Goal: Information Seeking & Learning: Find specific fact

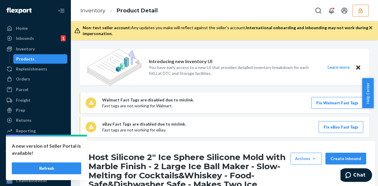
click at [363, 13] on icon "button" at bounding box center [361, 11] width 6 height 6
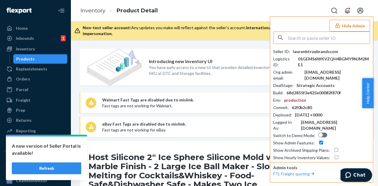
click at [341, 34] on input "text" at bounding box center [329, 38] width 82 height 12
click at [338, 36] on input "text" at bounding box center [329, 38] width 82 height 12
click at [319, 40] on input "text" at bounding box center [329, 38] width 82 height 12
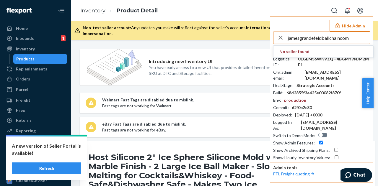
type input "jamesgrandefeldballchaincom"
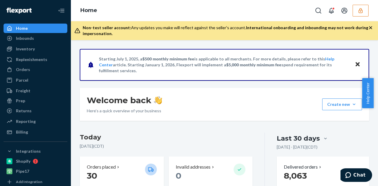
click at [17, 44] on ul "Home Inbounds Shipping Plans Problems Inventory Products Replenishments Orders …" at bounding box center [36, 80] width 64 height 113
click at [18, 48] on div "Inventory" at bounding box center [25, 49] width 19 height 6
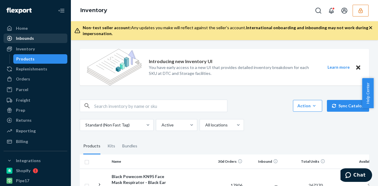
click at [40, 42] on div "Inbounds" at bounding box center [35, 38] width 63 height 8
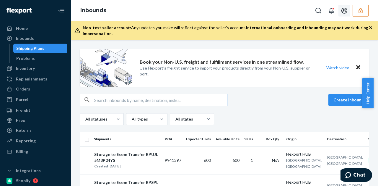
click at [366, 11] on button "button" at bounding box center [361, 11] width 16 height 12
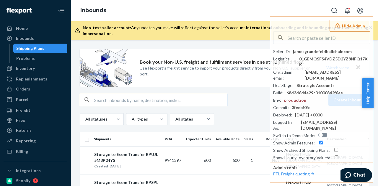
click at [123, 102] on input "text" at bounding box center [160, 100] width 133 height 12
click at [123, 99] on input "text" at bounding box center [160, 100] width 133 height 12
paste input "DT5LYGZBBMG"
click at [95, 98] on input "DT5LYGZBBMG" at bounding box center [160, 100] width 133 height 12
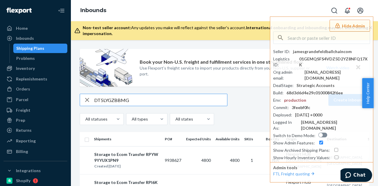
type input "DT5LYGZBBMG"
click at [38, 66] on div "Inventory" at bounding box center [35, 68] width 63 height 8
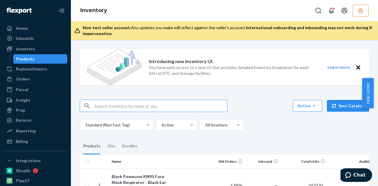
click at [136, 110] on input "text" at bounding box center [160, 106] width 133 height 12
type input "DT5LYGZBBMG"
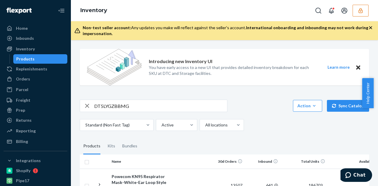
scroll to position [52, 0]
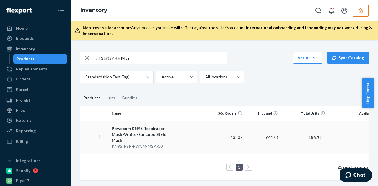
click at [154, 134] on div "Powecom KN95 Respirator Mask-White-Ear Loop Style Mask" at bounding box center [143, 135] width 62 height 18
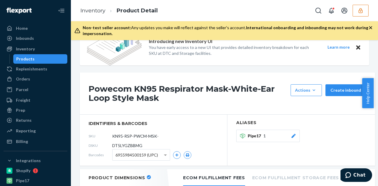
scroll to position [30, 0]
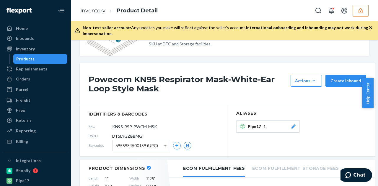
click at [362, 10] on icon "button" at bounding box center [361, 10] width 4 height 5
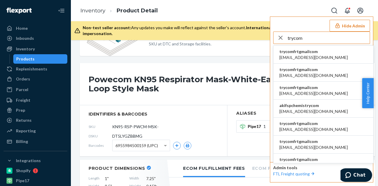
type input "trycom"
click at [313, 52] on span "trycomfrtgmailcom" at bounding box center [313, 52] width 69 height 6
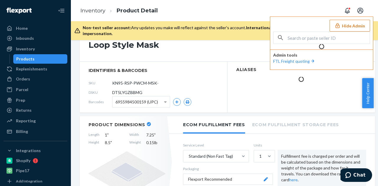
scroll to position [0, 0]
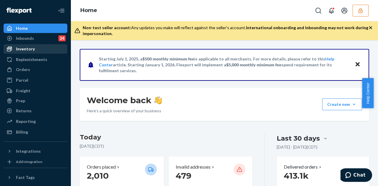
click at [46, 47] on div "Inventory" at bounding box center [35, 49] width 63 height 8
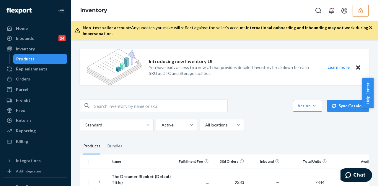
click at [134, 107] on input "text" at bounding box center [160, 106] width 133 height 12
click at [95, 107] on input "DT5LYGZBBMG" at bounding box center [160, 106] width 133 height 12
type input "DT5LYGZBBMG"
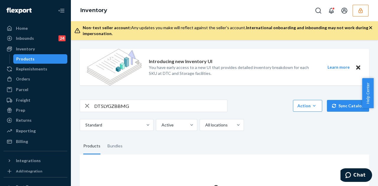
click at [86, 105] on icon "button" at bounding box center [87, 106] width 4 height 4
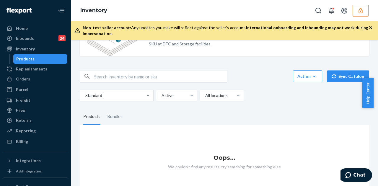
scroll to position [50, 0]
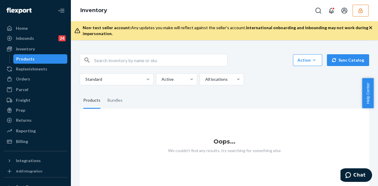
drag, startPoint x: 359, startPoint y: 13, endPoint x: 273, endPoint y: 6, distance: 86.3
click at [273, 6] on div "Inventory" at bounding box center [224, 10] width 307 height 21
click at [362, 9] on icon "button" at bounding box center [361, 11] width 6 height 6
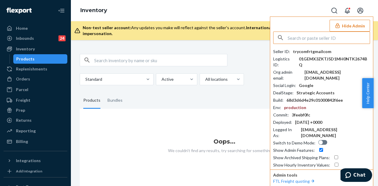
click at [142, 54] on input "text" at bounding box center [160, 60] width 133 height 12
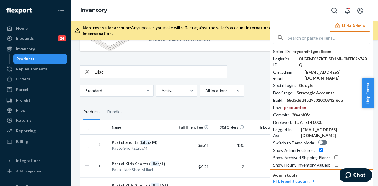
scroll to position [59, 0]
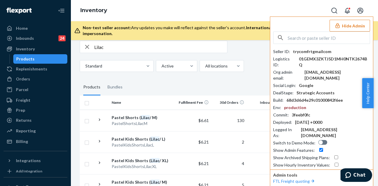
click at [128, 48] on input "Lilac" at bounding box center [160, 47] width 133 height 12
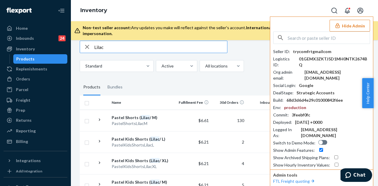
click at [95, 47] on input "Lilac" at bounding box center [160, 47] width 133 height 12
type input "Pastel kids sweatpants Lilac"
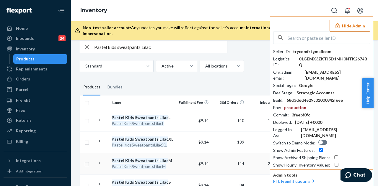
click at [174, 159] on td "Pastel Kids Sweatpants Lilac M PastelKidsSweatpantsLilacM" at bounding box center [142, 164] width 66 height 22
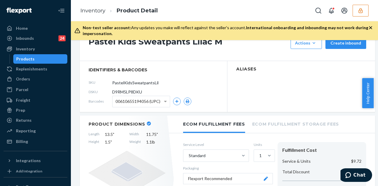
scroll to position [59, 0]
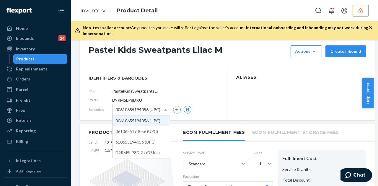
click at [164, 111] on span at bounding box center [165, 110] width 7 height 11
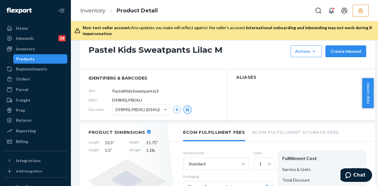
click at [189, 108] on icon "button" at bounding box center [188, 110] width 4 height 4
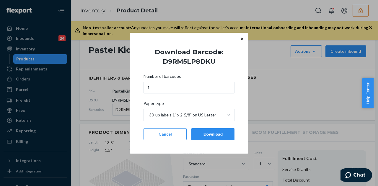
click at [203, 134] on div "Download" at bounding box center [212, 134] width 33 height 6
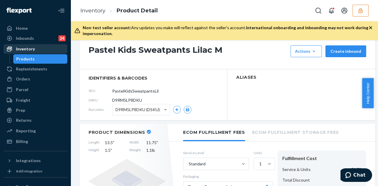
click at [38, 53] on link "Inventory" at bounding box center [36, 48] width 64 height 9
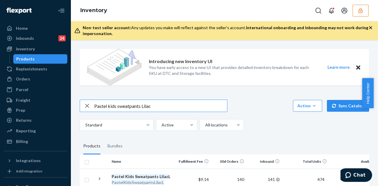
click at [96, 101] on input "Pastel kids sweatpants Lilac" at bounding box center [160, 106] width 133 height 12
click at [86, 106] on icon "button" at bounding box center [87, 106] width 7 height 12
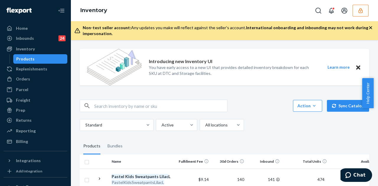
click at [104, 108] on input "text" at bounding box center [160, 106] width 133 height 12
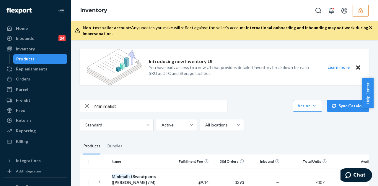
click at [129, 109] on input "Minimalist" at bounding box center [160, 106] width 133 height 12
drag, startPoint x: 164, startPoint y: 100, endPoint x: 166, endPoint y: 104, distance: 4.6
click at [166, 104] on input "Minimalist hoodie steel grey" at bounding box center [160, 106] width 133 height 12
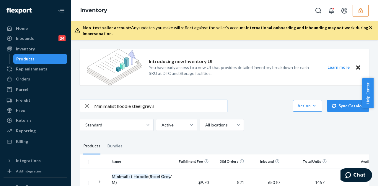
type input "Minimalist hoodie steel grey s"
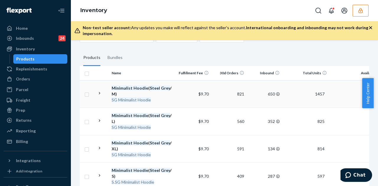
scroll to position [118, 0]
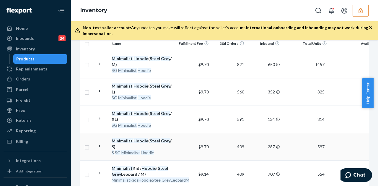
click at [181, 140] on td "$9.70" at bounding box center [193, 146] width 35 height 27
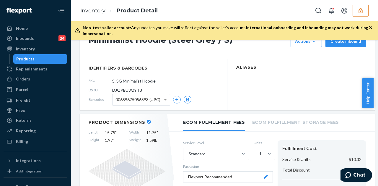
scroll to position [89, 0]
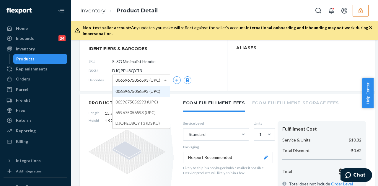
click at [161, 81] on div "00659675056593 (UPC)" at bounding box center [141, 80] width 57 height 11
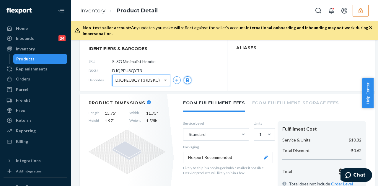
click at [187, 78] on button "button" at bounding box center [188, 81] width 8 height 8
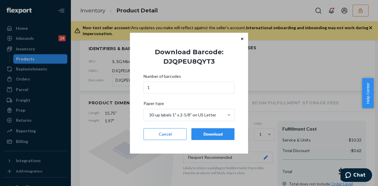
click at [213, 136] on div "Download" at bounding box center [212, 134] width 33 height 6
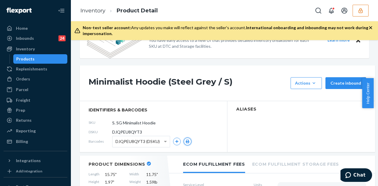
scroll to position [0, 0]
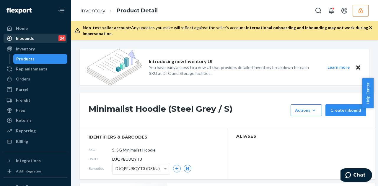
click at [27, 38] on div "Inbounds" at bounding box center [25, 38] width 18 height 6
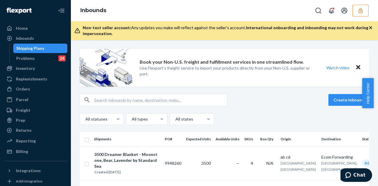
click at [362, 10] on icon "button" at bounding box center [361, 10] width 4 height 5
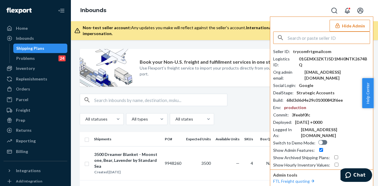
click at [316, 37] on input "text" at bounding box center [329, 38] width 82 height 12
drag, startPoint x: 329, startPoint y: 38, endPoint x: 280, endPoint y: 48, distance: 50.1
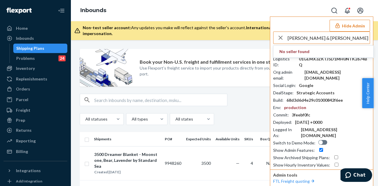
click at [280, 48] on div "Beadle & Grimm No seller found Seller ID : trycomfrtgmailcom Logistics ID : 01G…" at bounding box center [321, 100] width 97 height 137
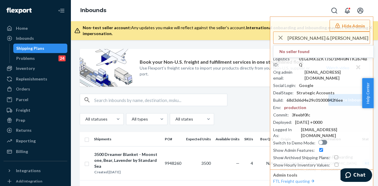
type input "Beadle & Grimm"
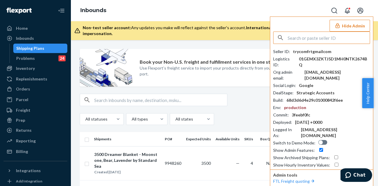
paste input "chrisnolandownsgamerspherenz"
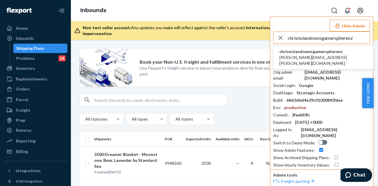
type input "chrisnolandownsgamerspherenz"
click at [334, 51] on span "chrisnolandownsgamerspherenz" at bounding box center [323, 52] width 88 height 6
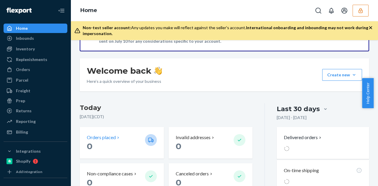
scroll to position [89, 0]
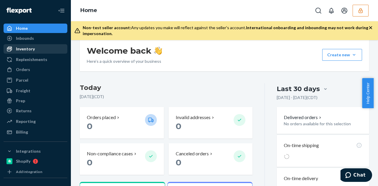
click at [31, 53] on link "Inventory" at bounding box center [36, 48] width 64 height 9
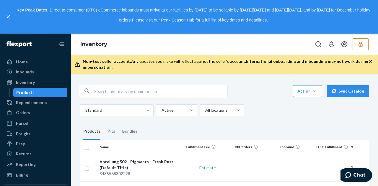
click at [144, 91] on input "text" at bounding box center [160, 91] width 133 height 12
paste input "DGPVKSRCLT5"
type input "DGPVKSRCLT5"
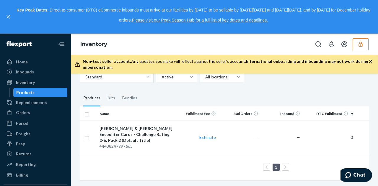
scroll to position [38, 0]
click at [178, 125] on td "Estimate" at bounding box center [197, 137] width 42 height 33
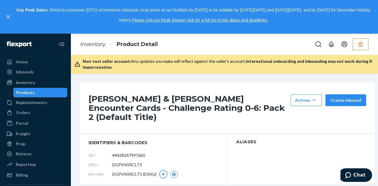
click at [164, 173] on icon "button" at bounding box center [164, 175] width 4 height 4
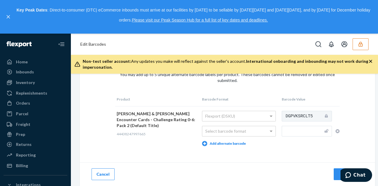
scroll to position [38, 0]
click at [99, 171] on button "Cancel" at bounding box center [103, 175] width 23 height 12
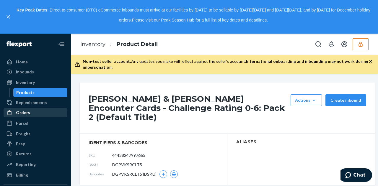
drag, startPoint x: 42, startPoint y: 82, endPoint x: 58, endPoint y: 83, distance: 16.0
click at [42, 82] on div "Inventory" at bounding box center [35, 83] width 63 height 8
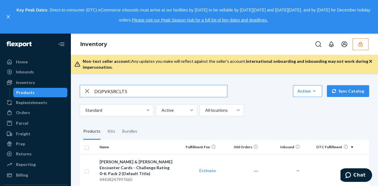
scroll to position [38, 0]
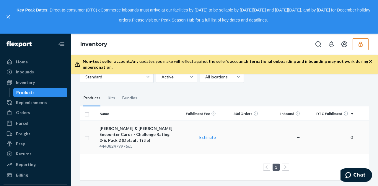
click at [178, 128] on td "Estimate" at bounding box center [197, 137] width 42 height 33
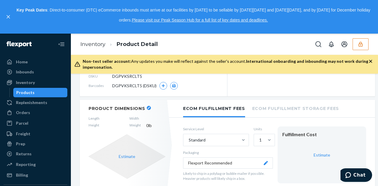
scroll to position [30, 0]
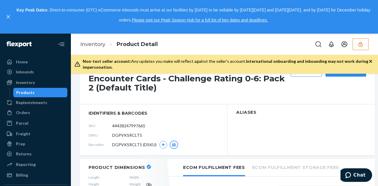
click at [175, 141] on button "button" at bounding box center [174, 145] width 8 height 8
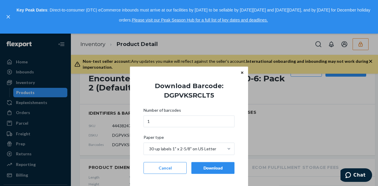
click at [211, 168] on div "Download" at bounding box center [212, 168] width 33 height 6
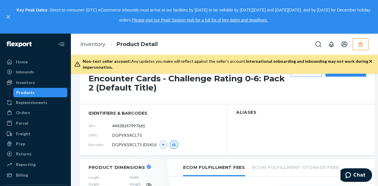
scroll to position [0, 0]
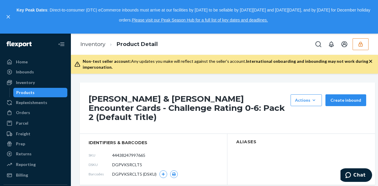
click at [367, 43] on button "button" at bounding box center [361, 44] width 16 height 12
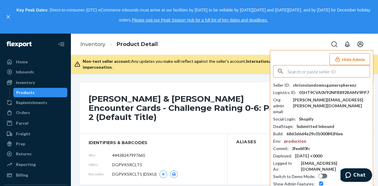
click at [324, 75] on input "text" at bounding box center [329, 72] width 82 height 12
click at [325, 75] on input "text" at bounding box center [329, 72] width 82 height 12
click at [325, 73] on input "text" at bounding box center [329, 72] width 82 height 12
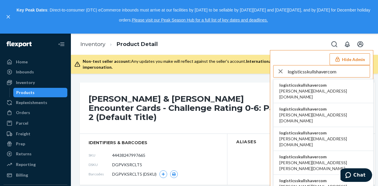
type input "logisticsskullshavercom"
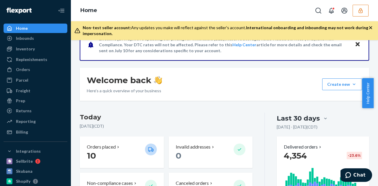
scroll to position [89, 0]
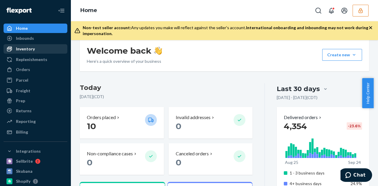
click at [32, 53] on div "Inventory" at bounding box center [35, 49] width 63 height 8
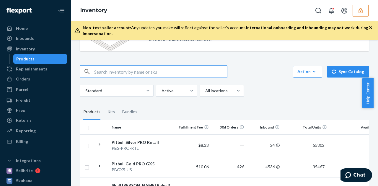
scroll to position [59, 0]
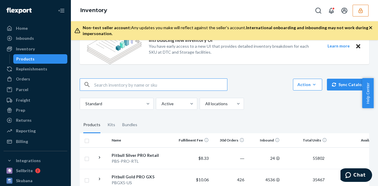
click at [362, 12] on icon "button" at bounding box center [361, 10] width 4 height 5
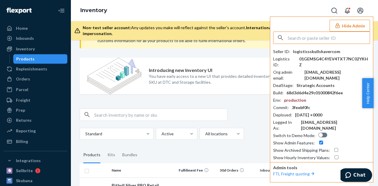
scroll to position [0, 0]
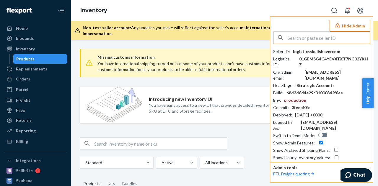
click at [328, 38] on input "text" at bounding box center [329, 38] width 82 height 12
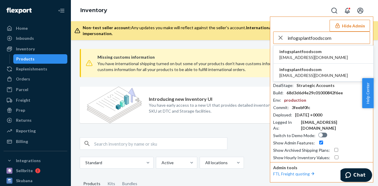
type input "infogsplantfoodscom"
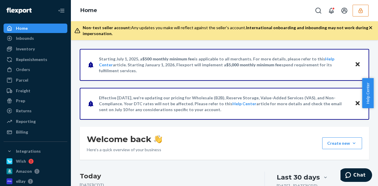
click at [293, 141] on div "Welcome back Here’s a quick overview of your business Create new Create new inb…" at bounding box center [224, 143] width 289 height 33
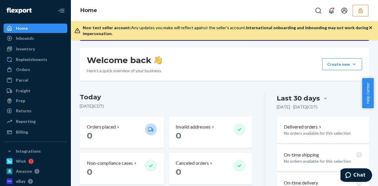
scroll to position [89, 0]
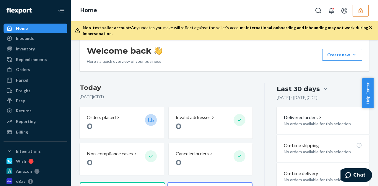
click at [357, 9] on button "button" at bounding box center [361, 11] width 16 height 12
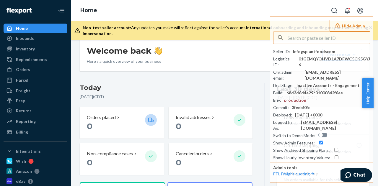
click at [359, 11] on icon "Open account menu" at bounding box center [360, 10] width 7 height 7
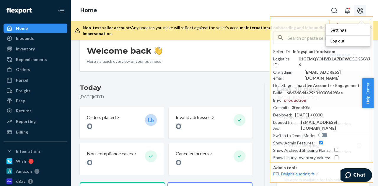
click at [226, 14] on div "Home Settings Log out Hide Admin Seller ID : infogsplantfoodscom Logistics ID :…" at bounding box center [224, 10] width 307 height 21
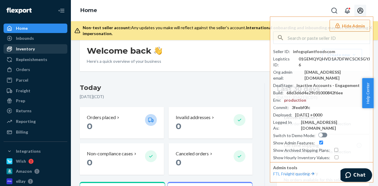
click at [39, 45] on div "Inventory" at bounding box center [35, 49] width 63 height 8
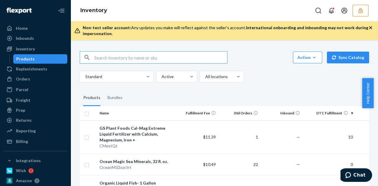
click at [114, 54] on input "text" at bounding box center [160, 58] width 133 height 12
paste input "DKVOTY1T54N"
type input "DKVOTY1T54N"
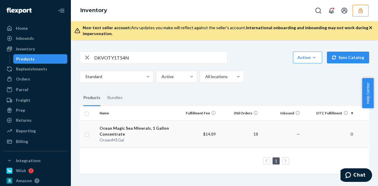
click at [172, 141] on div "OceanM1Gal" at bounding box center [137, 140] width 74 height 6
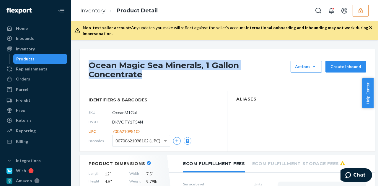
drag, startPoint x: 91, startPoint y: 66, endPoint x: 149, endPoint y: 77, distance: 59.8
click at [153, 84] on div "Ocean Magic Sea Minerals, 1 Gallon Concentrate Actions Hide Create inbound" at bounding box center [227, 70] width 295 height 42
copy h1 "Ocean Magic Sea Minerals, 1 Gallon Concentrate"
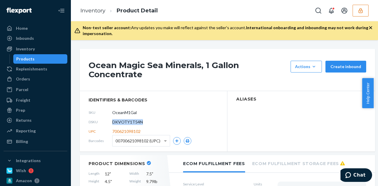
drag, startPoint x: 144, startPoint y: 120, endPoint x: 112, endPoint y: 121, distance: 31.6
click at [112, 121] on div "DSKU DKVOTY1T54N" at bounding box center [154, 122] width 130 height 9
copy span "DKVOTY1T54N"
click at [357, 11] on button "button" at bounding box center [361, 11] width 16 height 12
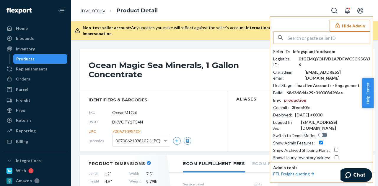
click at [306, 42] on input "text" at bounding box center [329, 38] width 82 height 12
paste input "D4FBE9273FM"
type input "D4FBE9273FM"
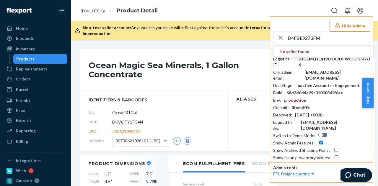
drag, startPoint x: 327, startPoint y: 31, endPoint x: 321, endPoint y: 34, distance: 6.5
click at [321, 34] on div "Hide Admin D4FBE9273FM No seller found Seller ID : infogsplantfoodscom Logistic…" at bounding box center [321, 100] width 103 height 166
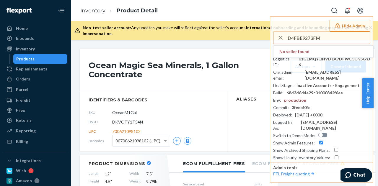
drag, startPoint x: 324, startPoint y: 37, endPoint x: 177, endPoint y: 9, distance: 149.8
click at [177, 12] on div "Inventory Product Detail Hide Admin D4FBE9273FM No seller found Seller ID : inf…" at bounding box center [224, 10] width 307 height 21
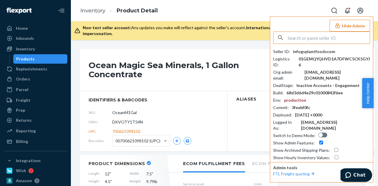
click at [310, 39] on input "text" at bounding box center [329, 38] width 82 height 12
paste input "laurenbtruebrandscom"
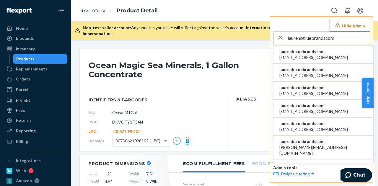
type input "laurenbtruebrandscom"
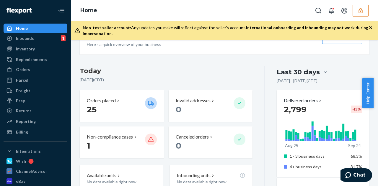
scroll to position [118, 0]
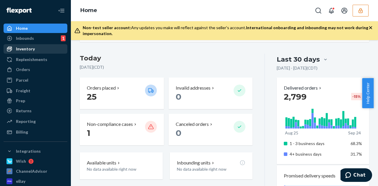
click at [30, 47] on div "Inventory" at bounding box center [25, 49] width 19 height 6
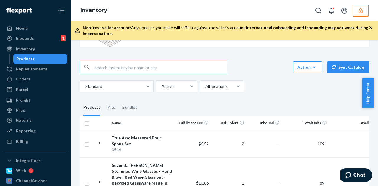
scroll to position [30, 0]
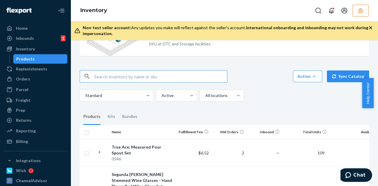
click at [366, 10] on button "button" at bounding box center [361, 11] width 16 height 12
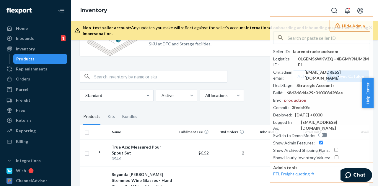
click at [173, 75] on input "text" at bounding box center [160, 77] width 133 height 12
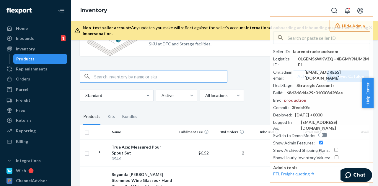
click at [173, 75] on input "text" at bounding box center [160, 77] width 133 height 12
paste input "DGUQ9RJB33Y"
type input "DGUQ9RJB33Y"
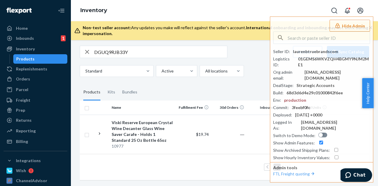
scroll to position [58, 0]
click at [181, 123] on td "$19.74" at bounding box center [193, 134] width 35 height 39
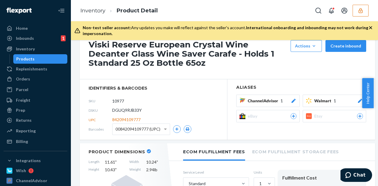
scroll to position [59, 0]
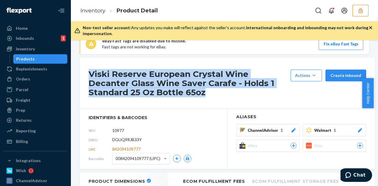
drag, startPoint x: 77, startPoint y: 69, endPoint x: 154, endPoint y: 92, distance: 80.6
copy h1 "Viski Reserve European Crystal Wine Decanter Glass Wine Saver Carafe - Holds 1 …"
click at [363, 15] on button "button" at bounding box center [361, 11] width 16 height 12
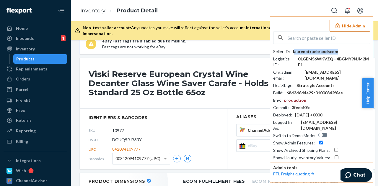
drag, startPoint x: 343, startPoint y: 52, endPoint x: 294, endPoint y: 52, distance: 48.4
click at [294, 52] on div "Seller ID : laurenbtruebrandscom" at bounding box center [321, 52] width 97 height 6
drag, startPoint x: 294, startPoint y: 52, endPoint x: 339, endPoint y: 53, distance: 44.9
click at [339, 53] on div "Seller ID : laurenbtruebrandscom" at bounding box center [321, 52] width 97 height 6
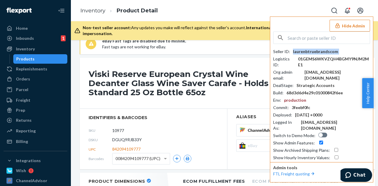
click at [339, 53] on div "Seller ID : laurenbtruebrandscom" at bounding box center [321, 52] width 97 height 6
copy div "laurenbtruebrandscom"
click at [323, 39] on input "text" at bounding box center [329, 38] width 82 height 12
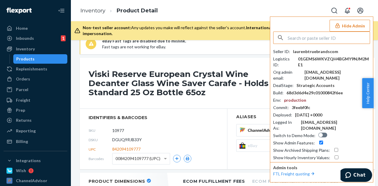
paste input "trycomfrtgmailcom"
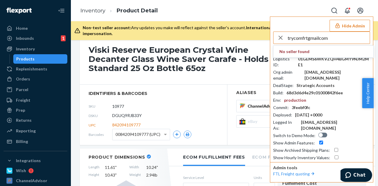
type input "trycomfrtgmailcom"
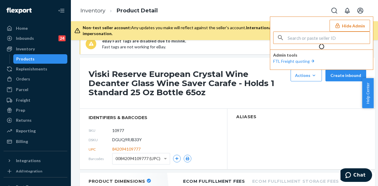
scroll to position [83, 0]
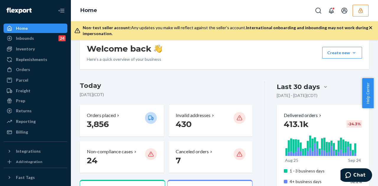
scroll to position [59, 0]
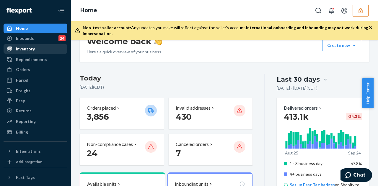
click at [48, 48] on div "Inventory" at bounding box center [35, 49] width 63 height 8
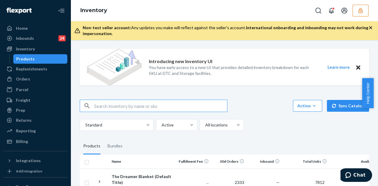
click at [128, 105] on input "text" at bounding box center [160, 106] width 133 height 12
type input "DRVFVAUEWD5"
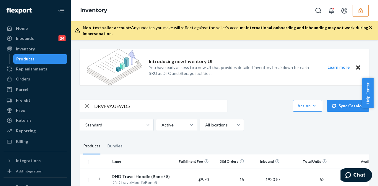
scroll to position [30, 0]
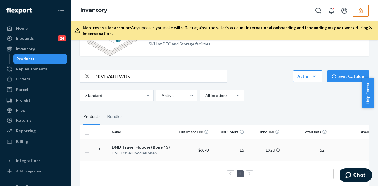
click at [173, 151] on div "DNDTravelHoodieBoneS" at bounding box center [143, 153] width 62 height 6
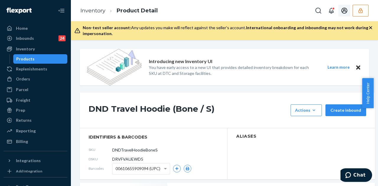
drag, startPoint x: 361, startPoint y: 6, endPoint x: 358, endPoint y: 8, distance: 3.4
click at [361, 6] on button "button" at bounding box center [361, 11] width 16 height 12
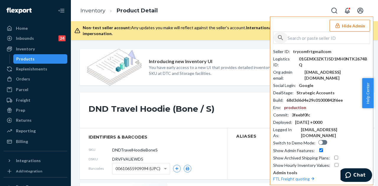
click at [281, 36] on icon "button" at bounding box center [280, 38] width 7 height 12
click at [302, 36] on input "text" at bounding box center [329, 38] width 82 height 12
paste input "kelechiujuujuumediacom"
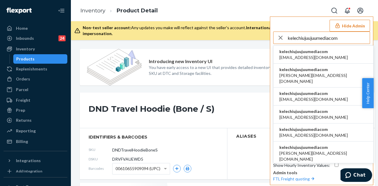
type input "kelechiujuujuumediacom"
